Goal: Information Seeking & Learning: Learn about a topic

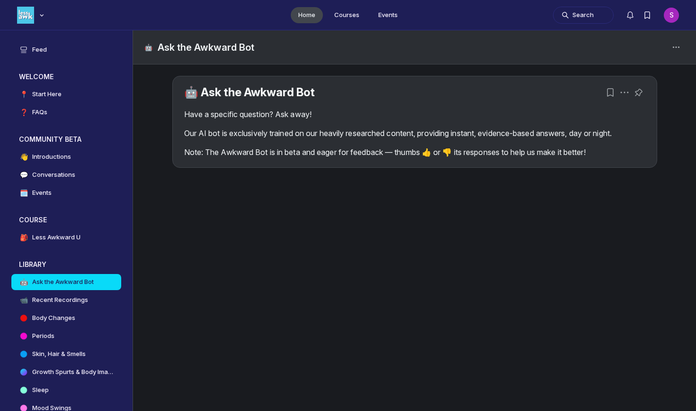
scroll to position [2910, 1814]
click at [293, 128] on p "Our AI bot is exclusively trained on our heavily researched content, providing …" at bounding box center [414, 132] width 461 height 11
click at [292, 93] on link "🤖 Ask the Awkward Bot" at bounding box center [249, 92] width 131 height 14
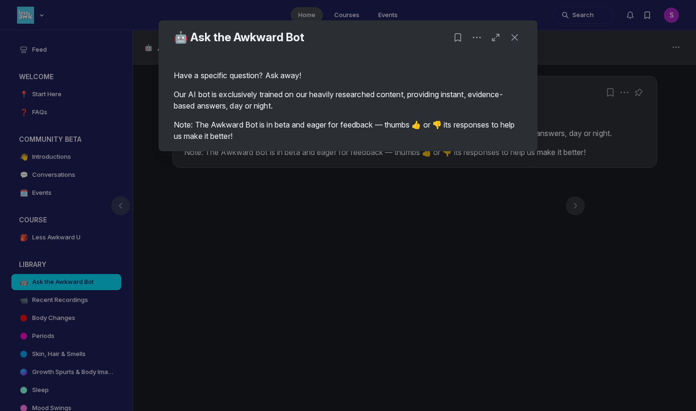
click at [466, 59] on div "Have a specific question? Ask away! Our AI bot is exclusively trained on our he…" at bounding box center [348, 102] width 379 height 97
click at [591, 159] on div at bounding box center [348, 205] width 696 height 411
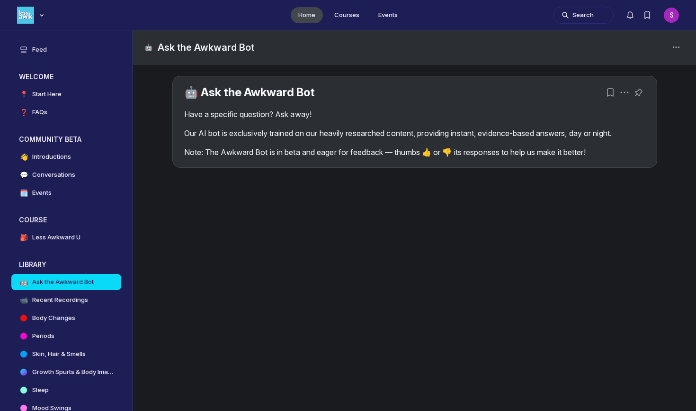
click at [683, 35] on div "🤖 Ask the Awkward Bot" at bounding box center [414, 47] width 563 height 34
click at [672, 53] on icon "Space settings" at bounding box center [676, 47] width 11 height 11
click at [235, 141] on div "Have a specific question? Ask away! Our AI bot is exclusively trained on our he…" at bounding box center [414, 132] width 461 height 49
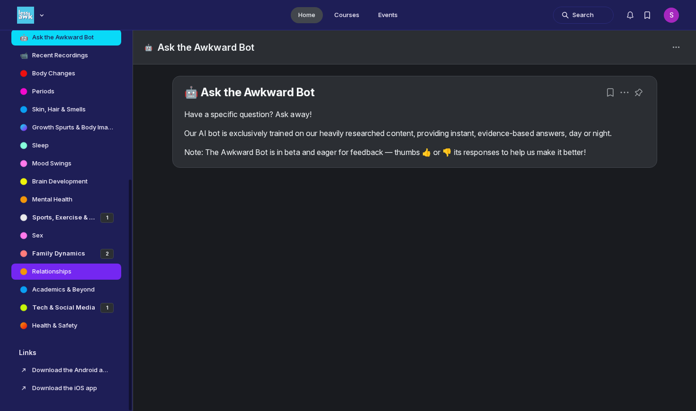
scroll to position [244, 0]
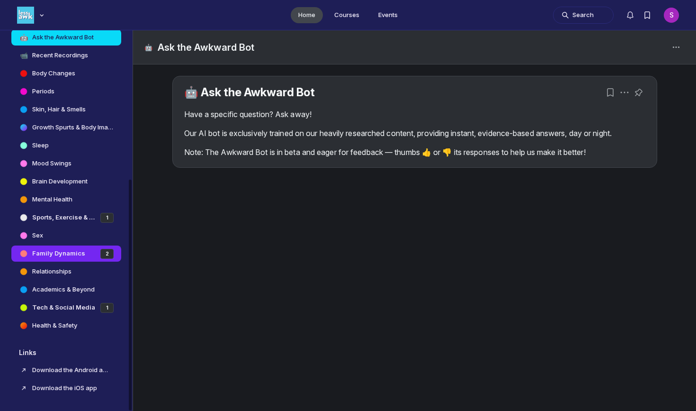
click at [89, 258] on link "Family Dynamics 2" at bounding box center [66, 253] width 110 height 16
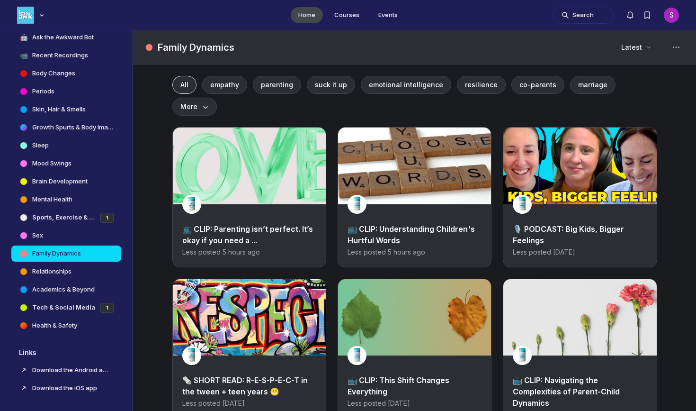
click at [430, 179] on link "Main Content" at bounding box center [414, 165] width 153 height 77
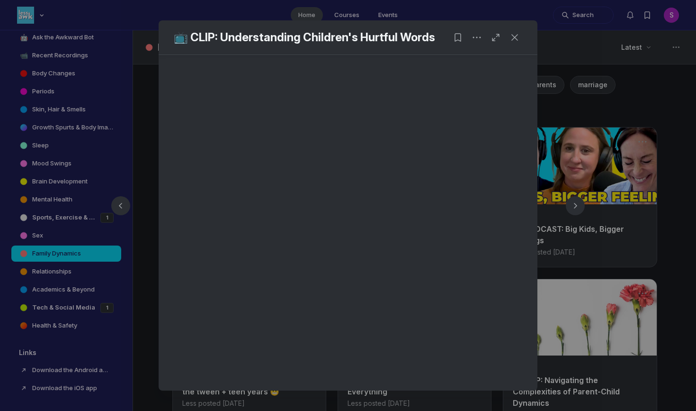
scroll to position [227, 0]
click at [517, 35] on icon "Close post" at bounding box center [514, 37] width 9 height 9
